Goal: Check status

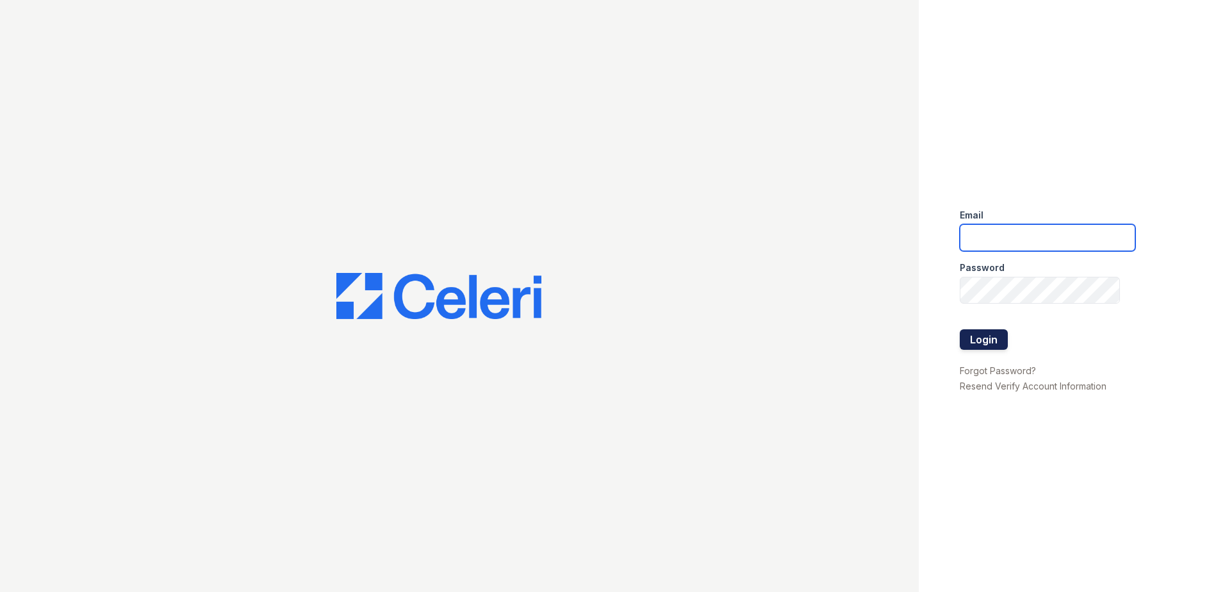
type input "[EMAIL_ADDRESS][DOMAIN_NAME]"
click at [993, 337] on button "Login" at bounding box center [984, 339] width 48 height 20
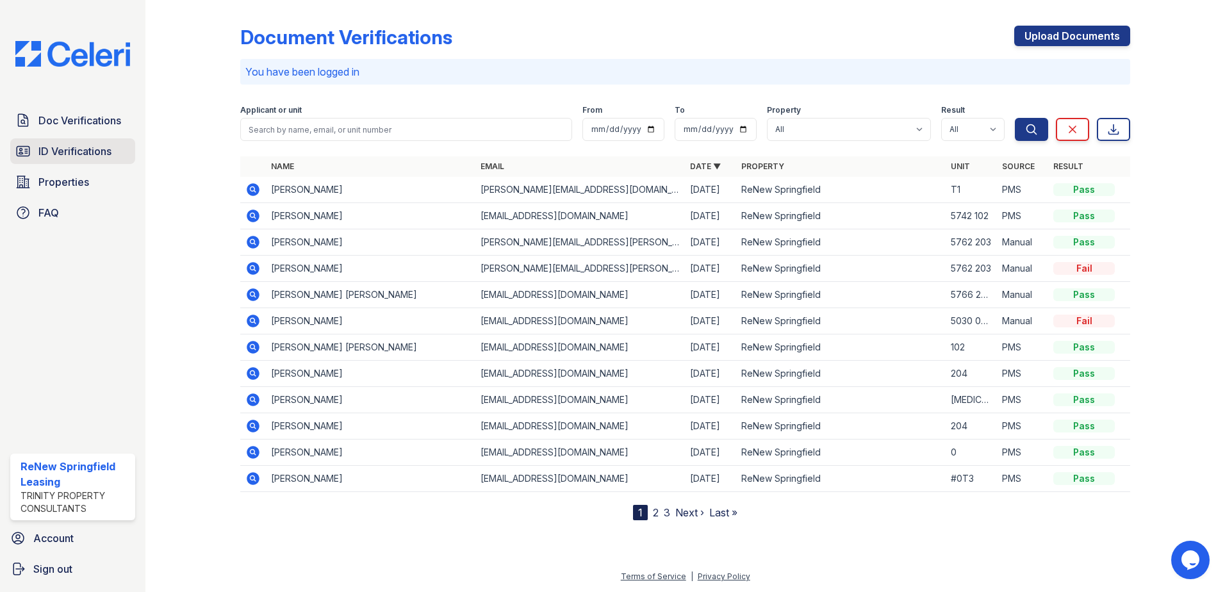
click at [42, 149] on span "ID Verifications" at bounding box center [74, 150] width 73 height 15
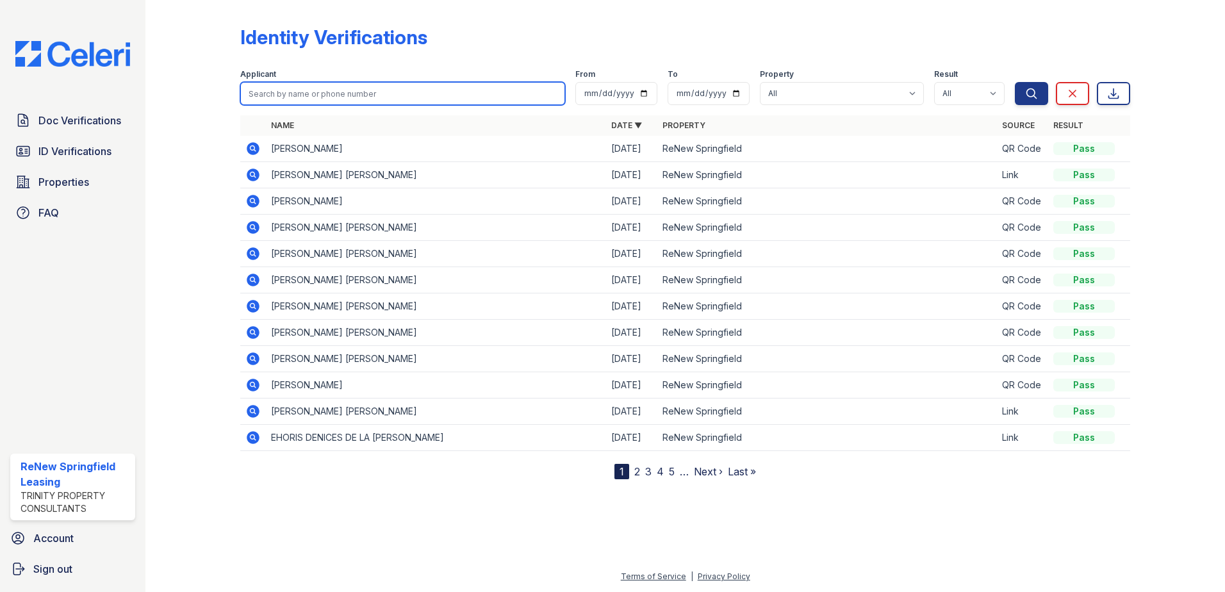
click at [361, 95] on input "search" at bounding box center [402, 93] width 325 height 23
type input "melany"
click at [1015, 82] on button "Search" at bounding box center [1031, 93] width 33 height 23
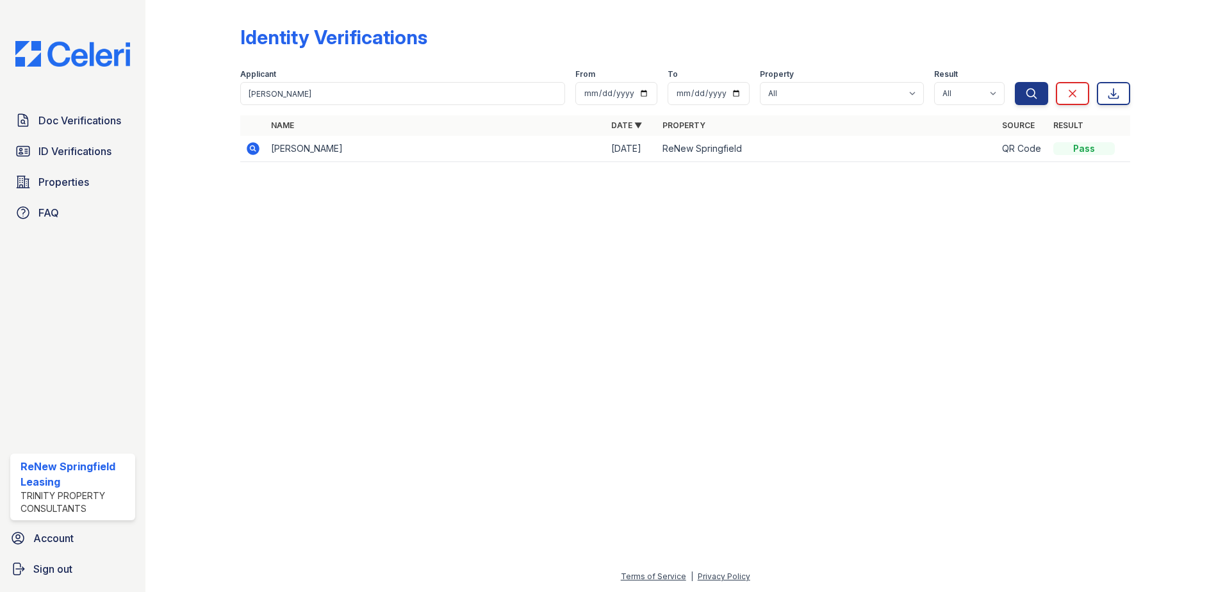
click at [253, 149] on icon at bounding box center [251, 147] width 3 height 3
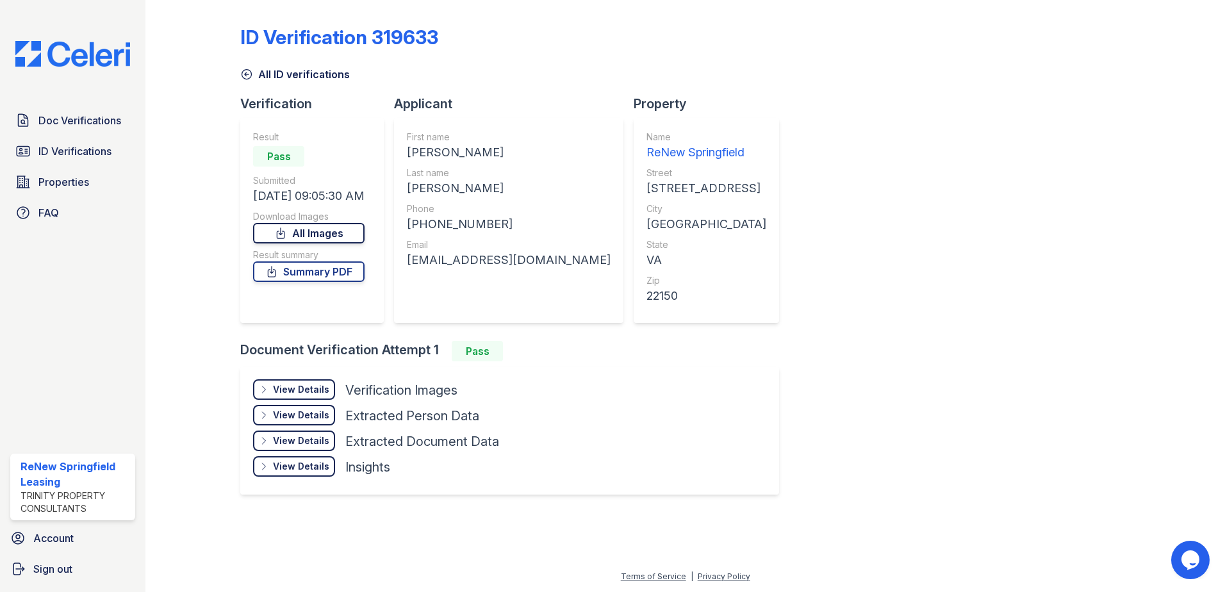
click at [333, 229] on link "All Images" at bounding box center [308, 233] width 111 height 20
